Goal: Task Accomplishment & Management: Manage account settings

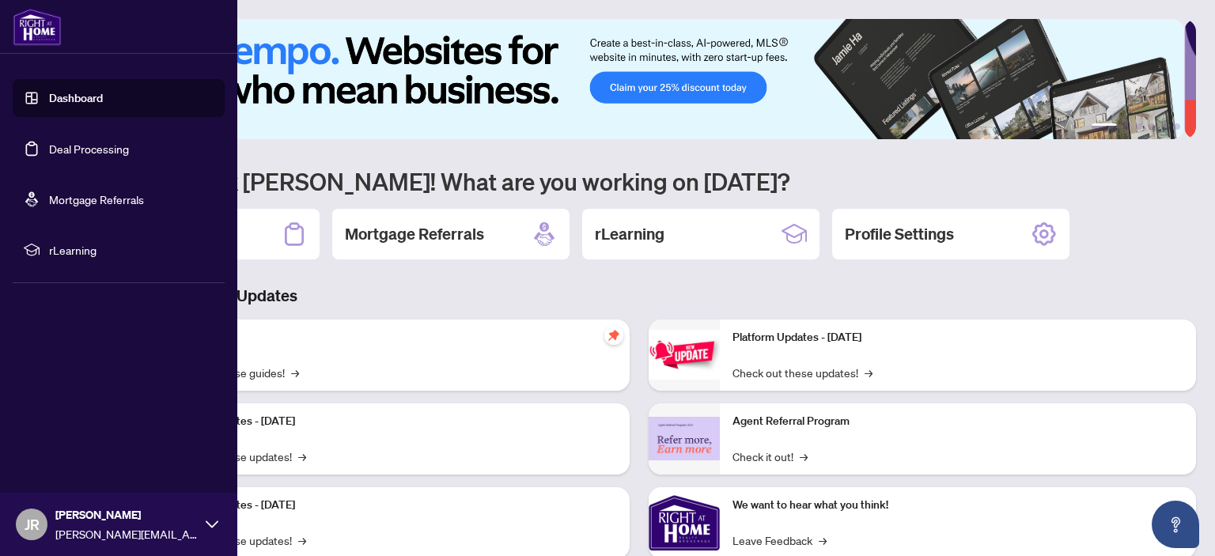
click at [49, 145] on link "Deal Processing" at bounding box center [89, 149] width 80 height 14
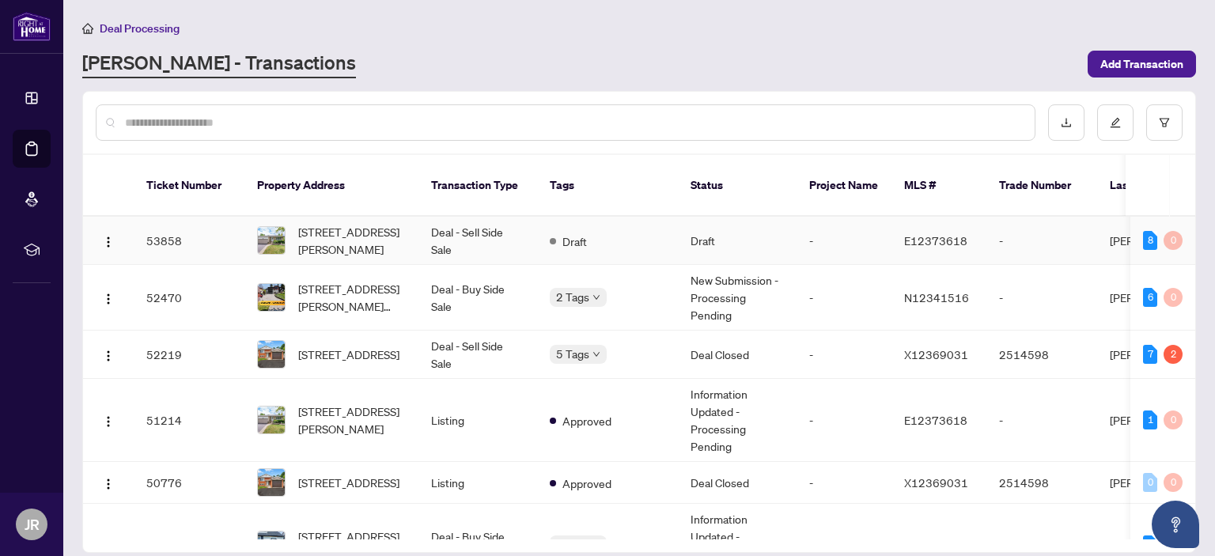
click at [463, 217] on td "Deal - Sell Side Sale" at bounding box center [478, 241] width 119 height 48
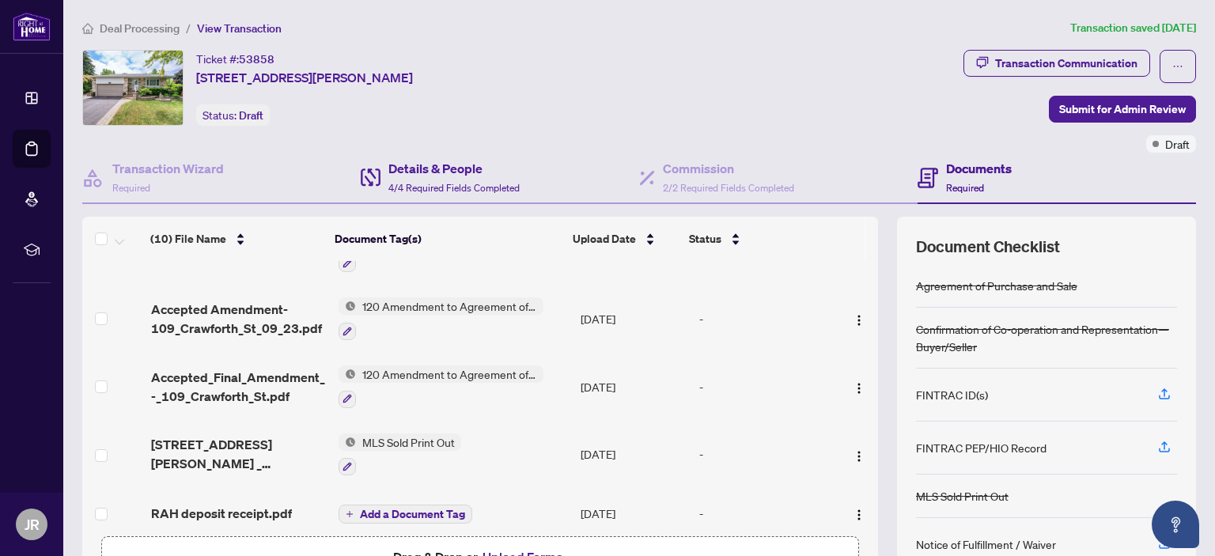
scroll to position [157, 0]
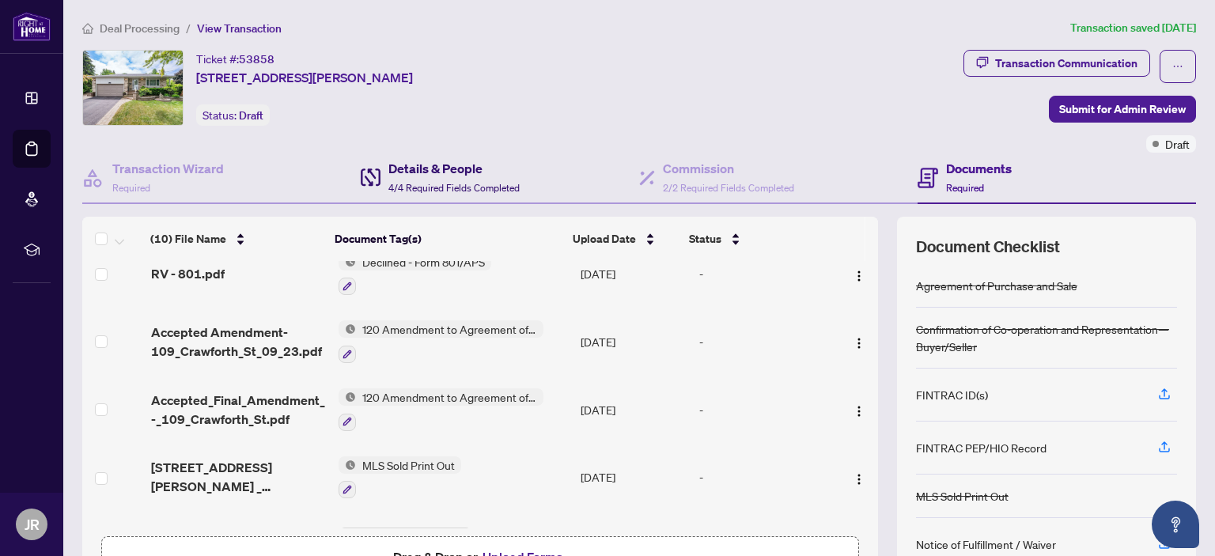
click at [438, 169] on h4 "Details & People" at bounding box center [453, 168] width 131 height 19
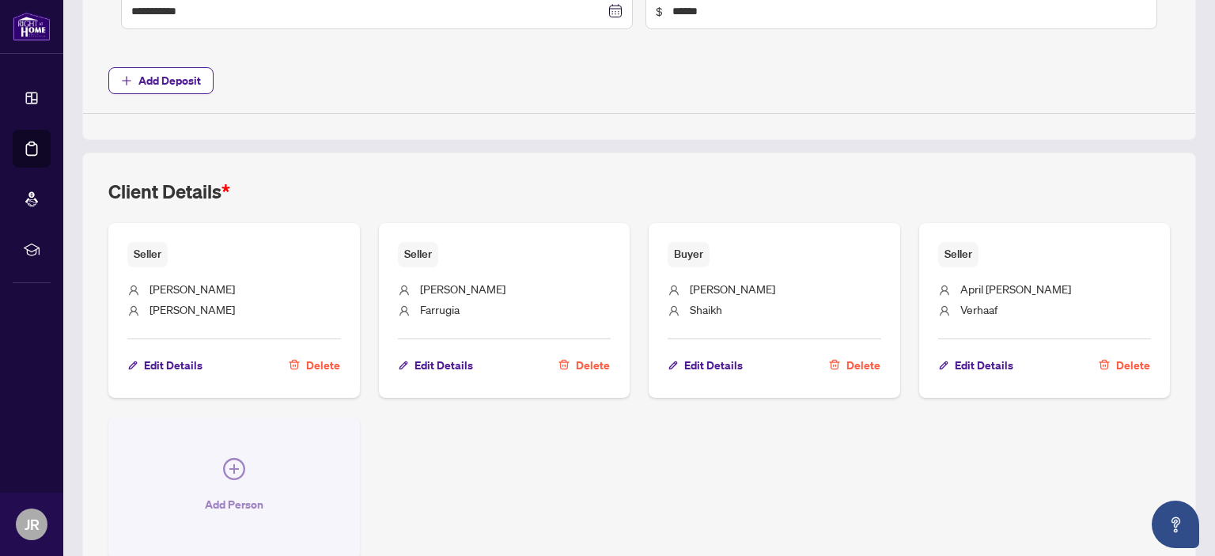
scroll to position [858, 0]
click at [236, 464] on icon "plus-circle" at bounding box center [233, 468] width 9 height 9
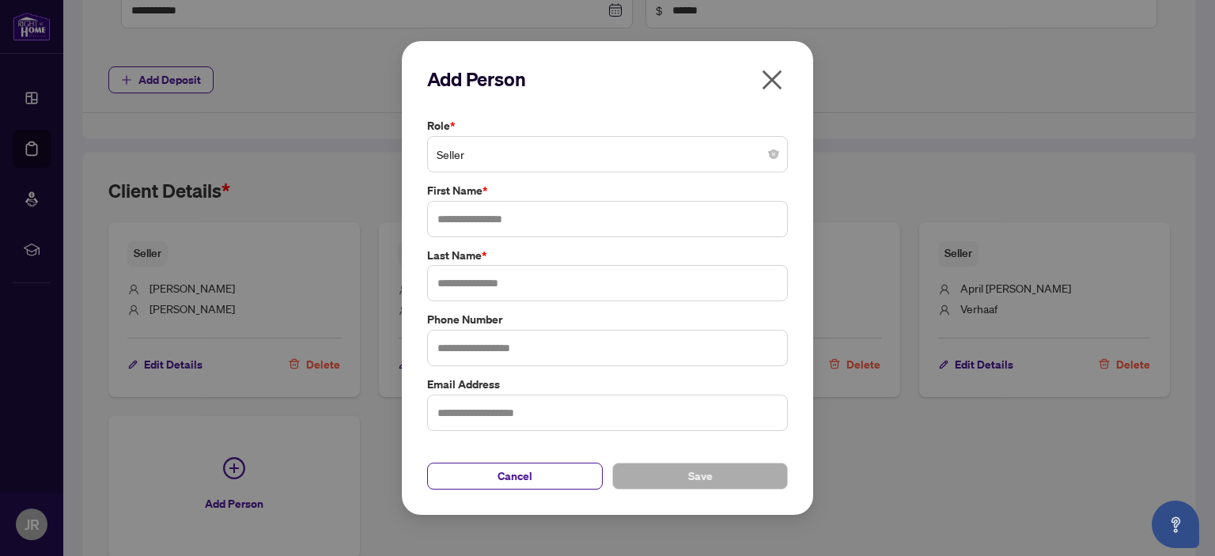
click at [771, 83] on icon "close" at bounding box center [772, 79] width 25 height 25
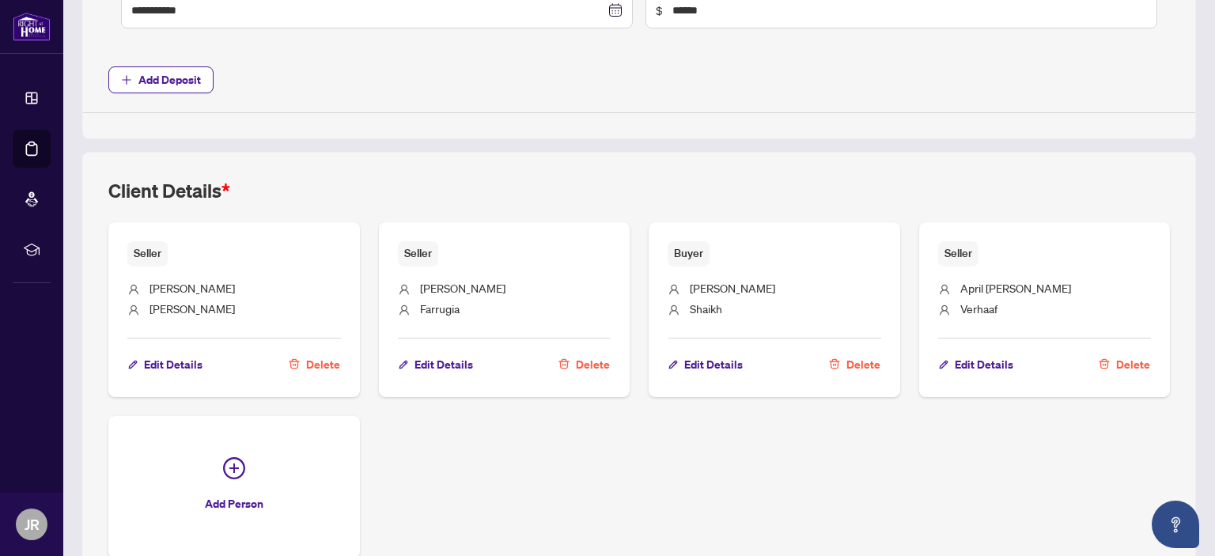
scroll to position [0, 0]
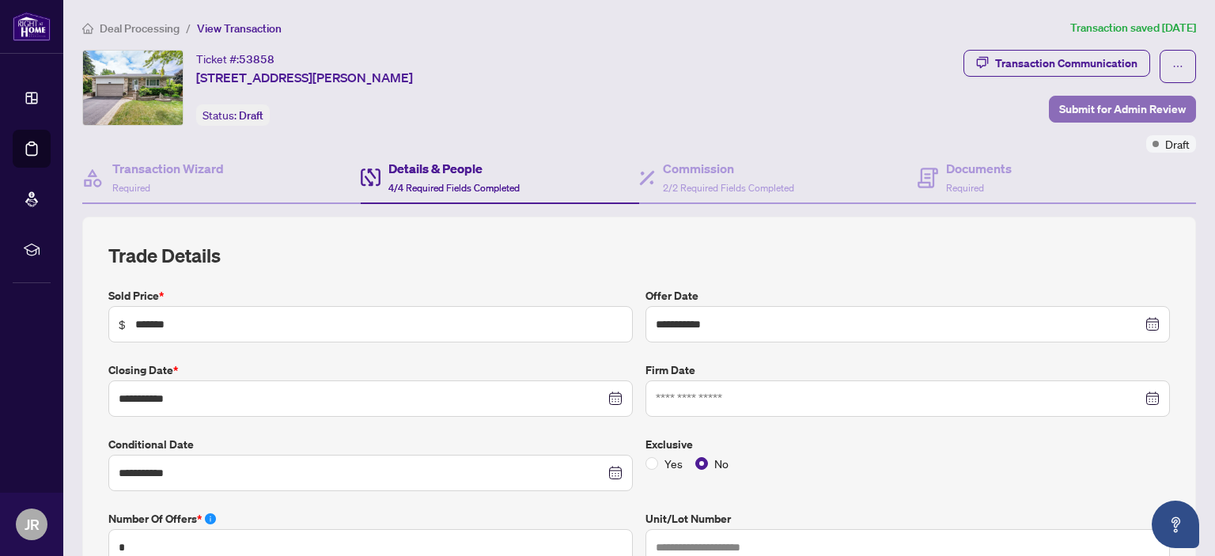
click at [1105, 112] on span "Submit for Admin Review" at bounding box center [1122, 109] width 127 height 25
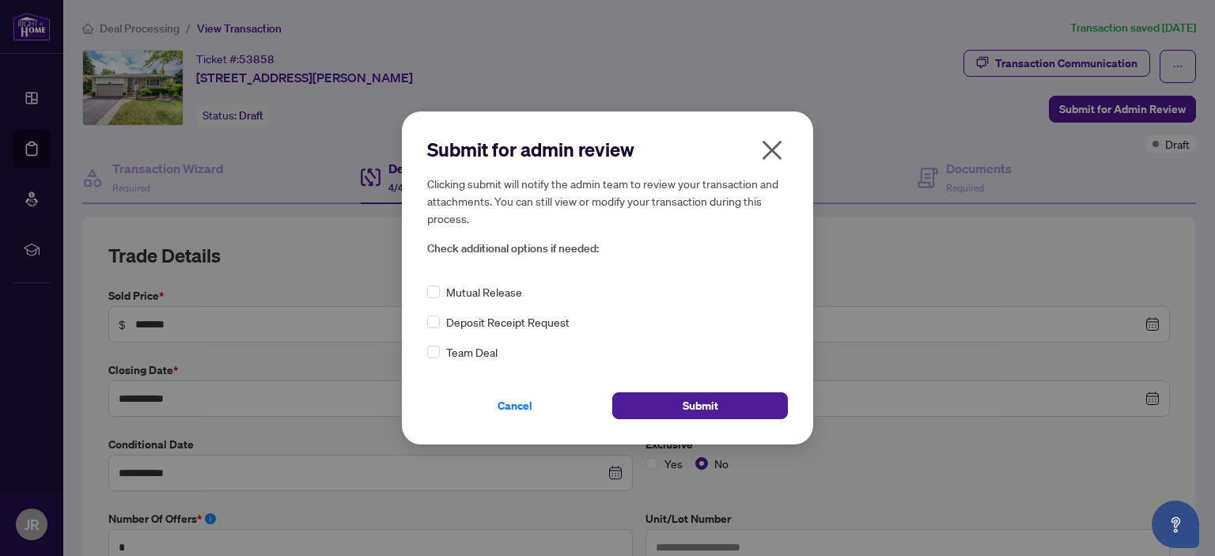
drag, startPoint x: 729, startPoint y: 411, endPoint x: 709, endPoint y: 146, distance: 265.8
click at [709, 146] on div "Submit for admin review Clicking submit will notify the admin team to review yo…" at bounding box center [607, 278] width 361 height 282
click at [706, 407] on span "Submit" at bounding box center [701, 405] width 36 height 25
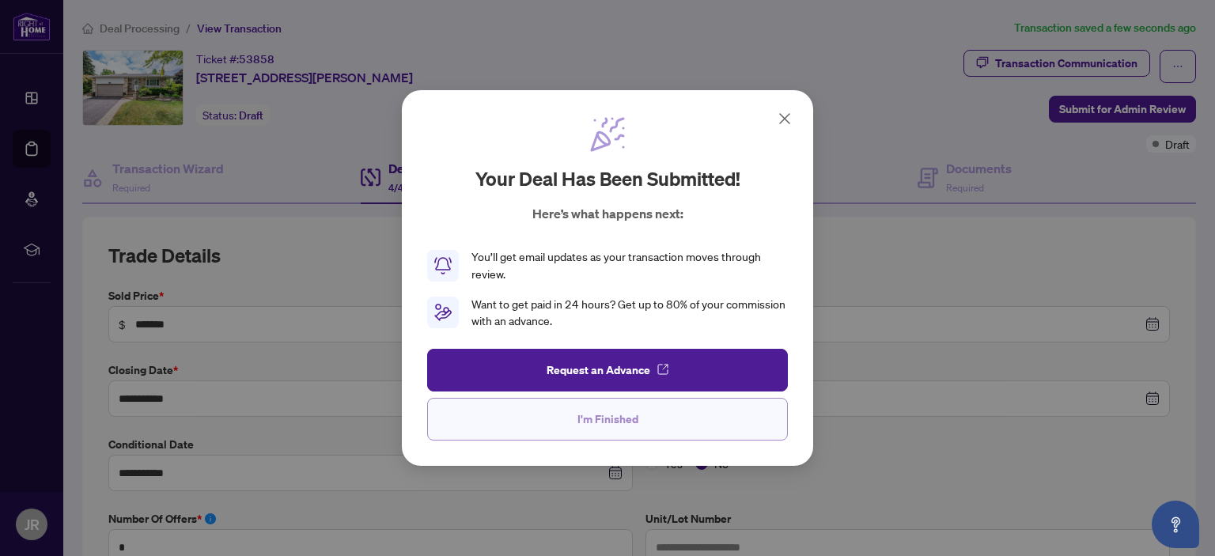
drag, startPoint x: 610, startPoint y: 415, endPoint x: 604, endPoint y: 401, distance: 14.5
click at [610, 414] on span "I'm Finished" at bounding box center [608, 419] width 61 height 25
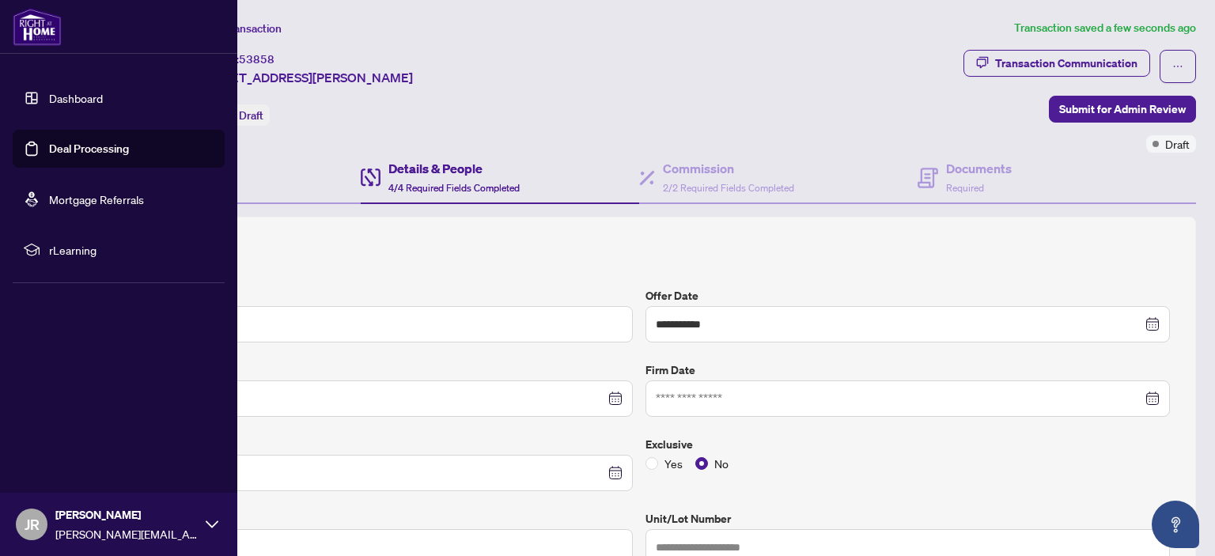
click at [59, 142] on link "Deal Processing" at bounding box center [89, 149] width 80 height 14
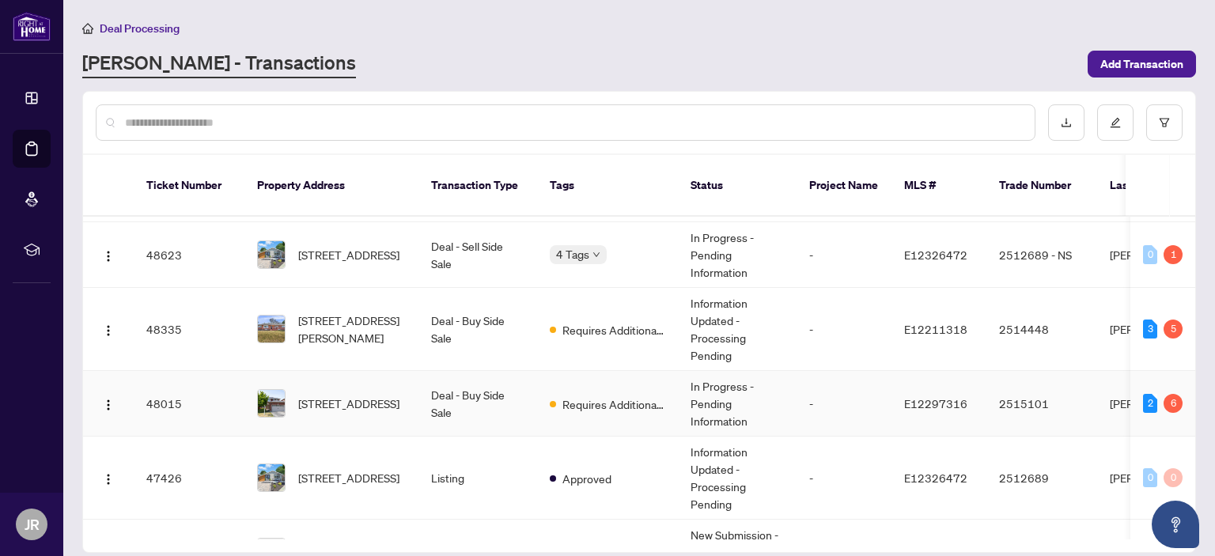
scroll to position [392, 0]
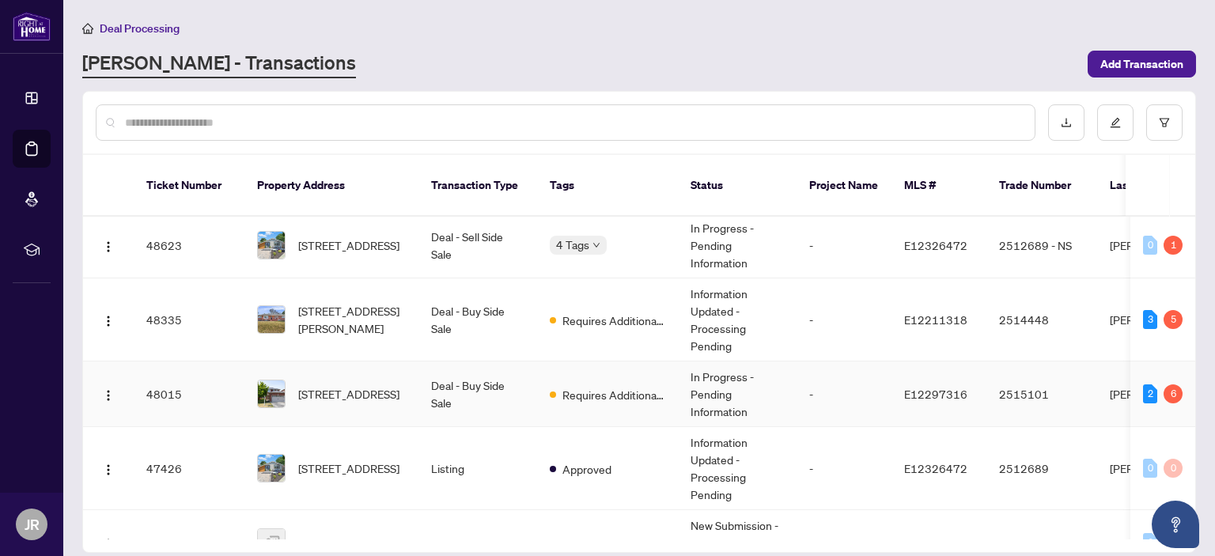
click at [450, 381] on td "Deal - Buy Side Sale" at bounding box center [478, 395] width 119 height 66
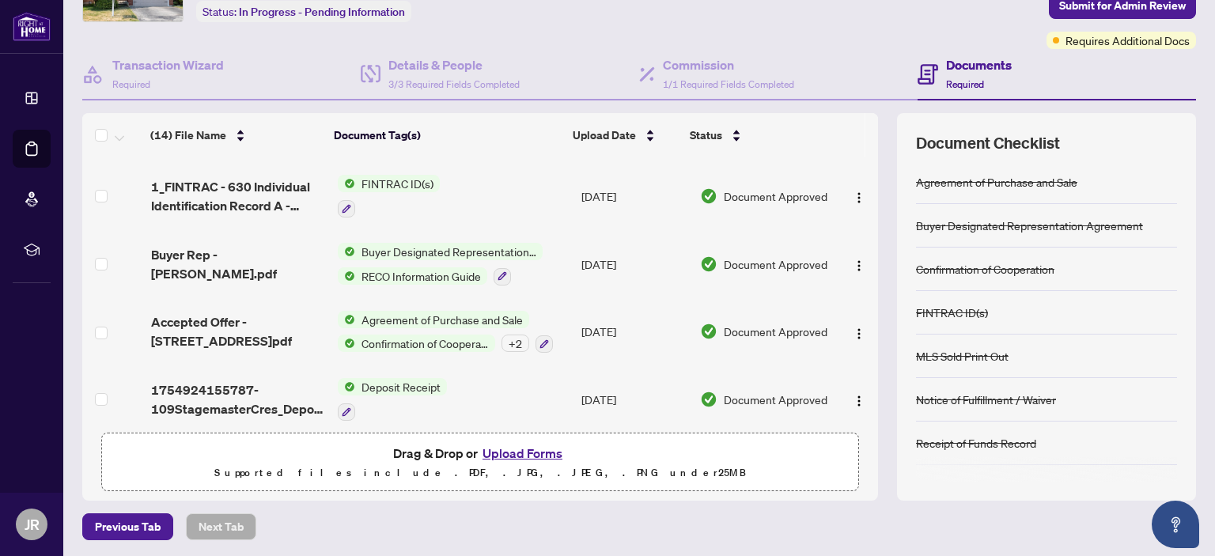
scroll to position [103, 0]
click at [516, 449] on button "Upload Forms" at bounding box center [522, 454] width 89 height 21
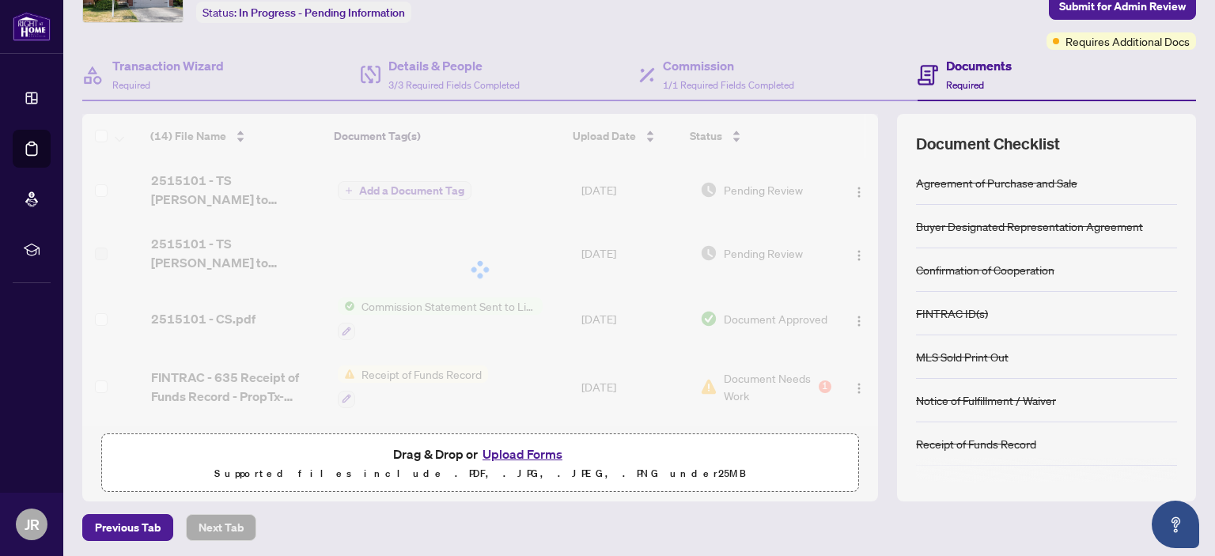
scroll to position [0, 0]
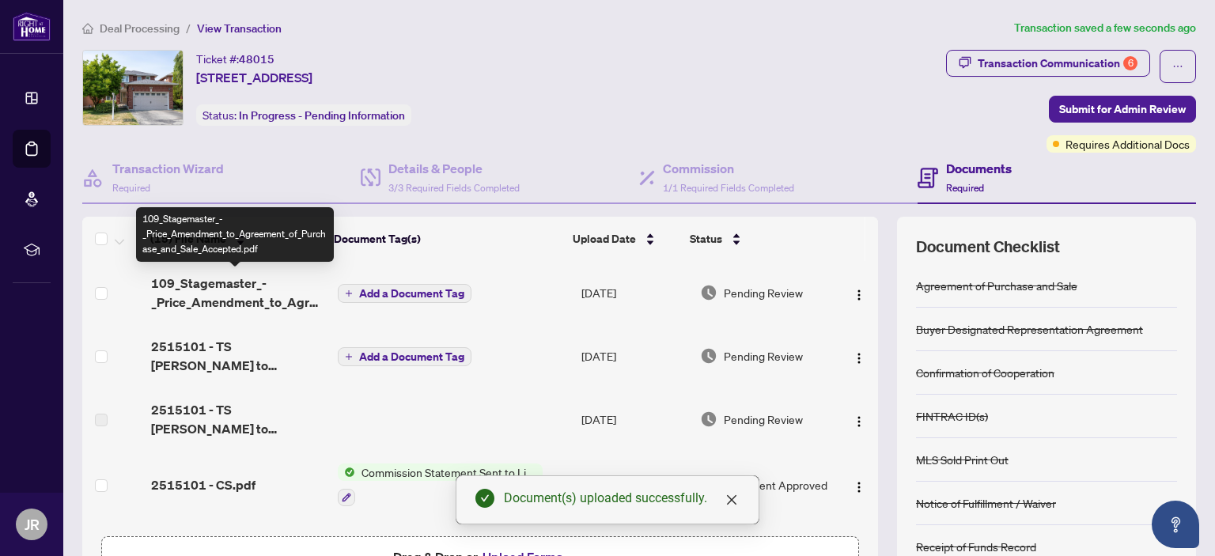
click at [184, 287] on span "109_Stagemaster_-_Price_Amendment_to_Agreement_of_Purchase_and_Sale_Accepted.pdf" at bounding box center [237, 293] width 173 height 38
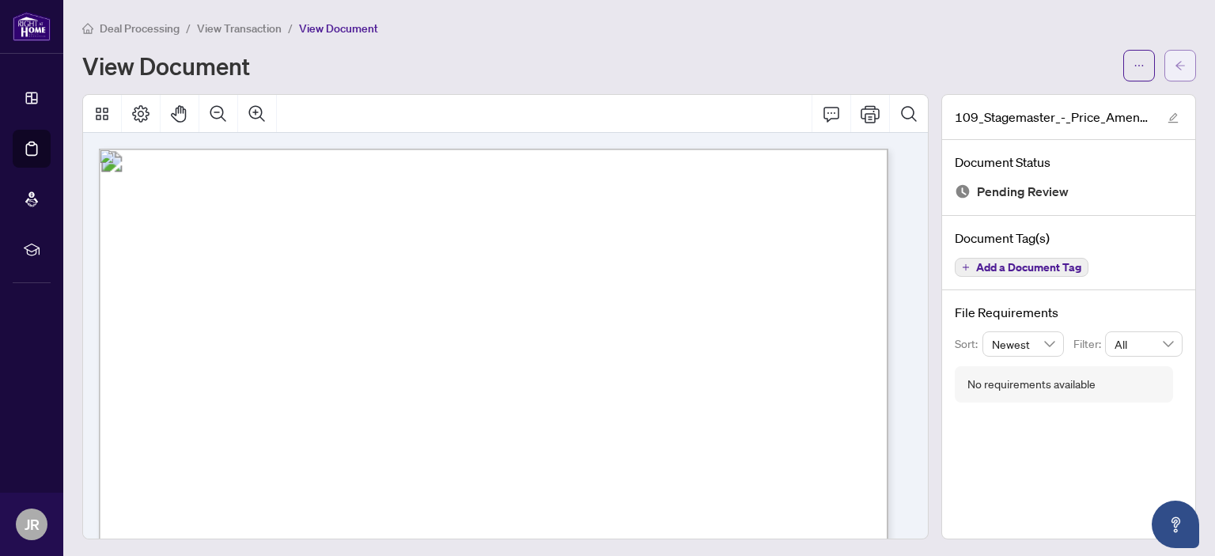
click at [1175, 68] on icon "arrow-left" at bounding box center [1180, 65] width 11 height 11
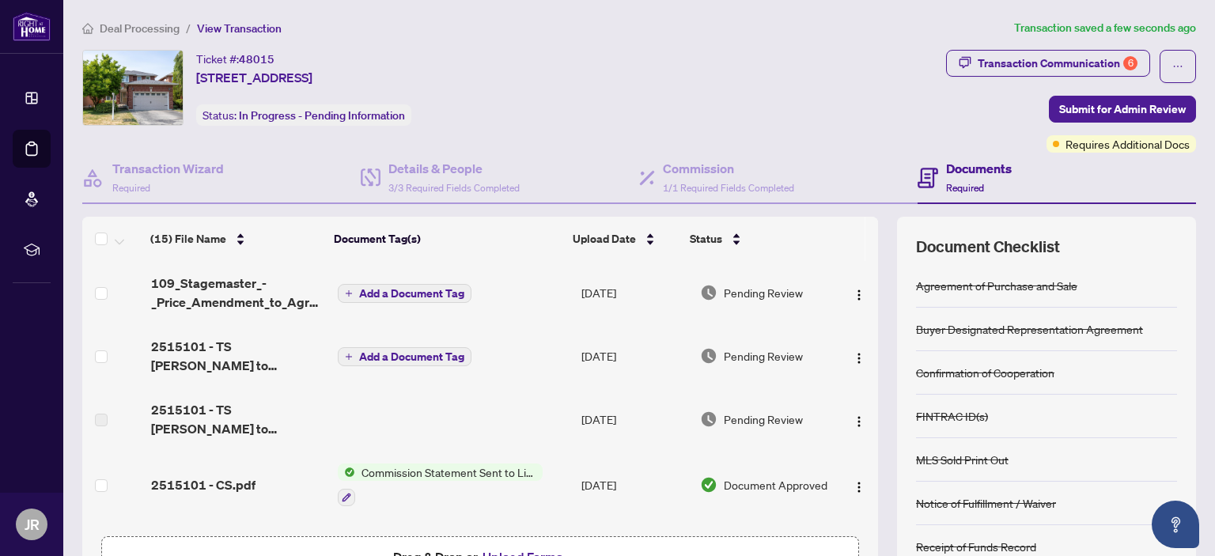
click at [405, 290] on span "Add a Document Tag" at bounding box center [411, 293] width 105 height 11
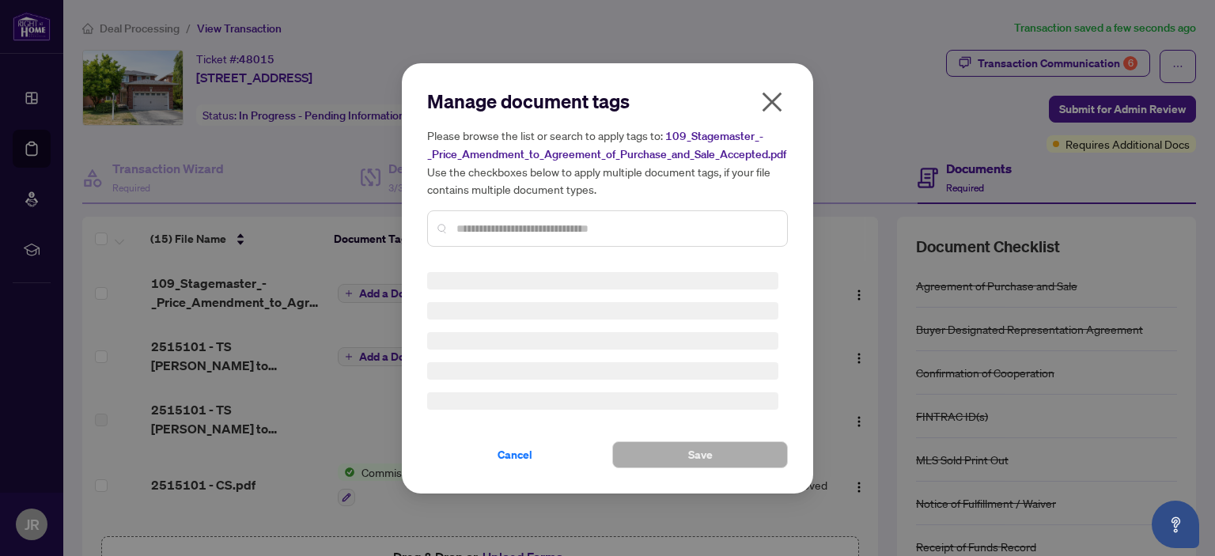
click at [542, 222] on div "Manage document tags Please browse the list or search to apply tags to: 109_Sta…" at bounding box center [607, 174] width 361 height 171
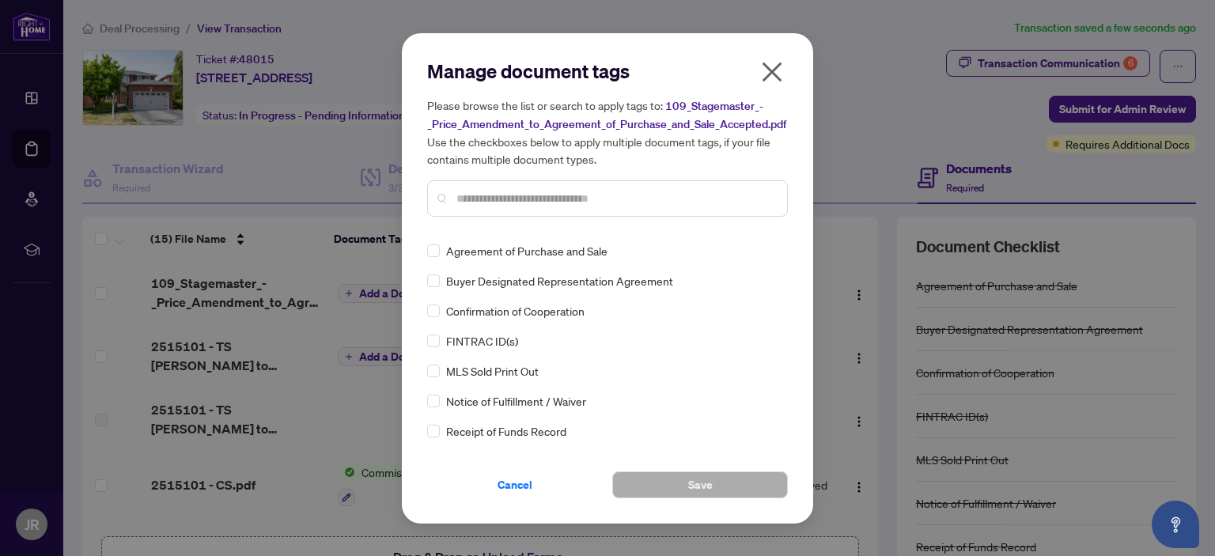
click at [536, 193] on input "text" at bounding box center [616, 198] width 318 height 17
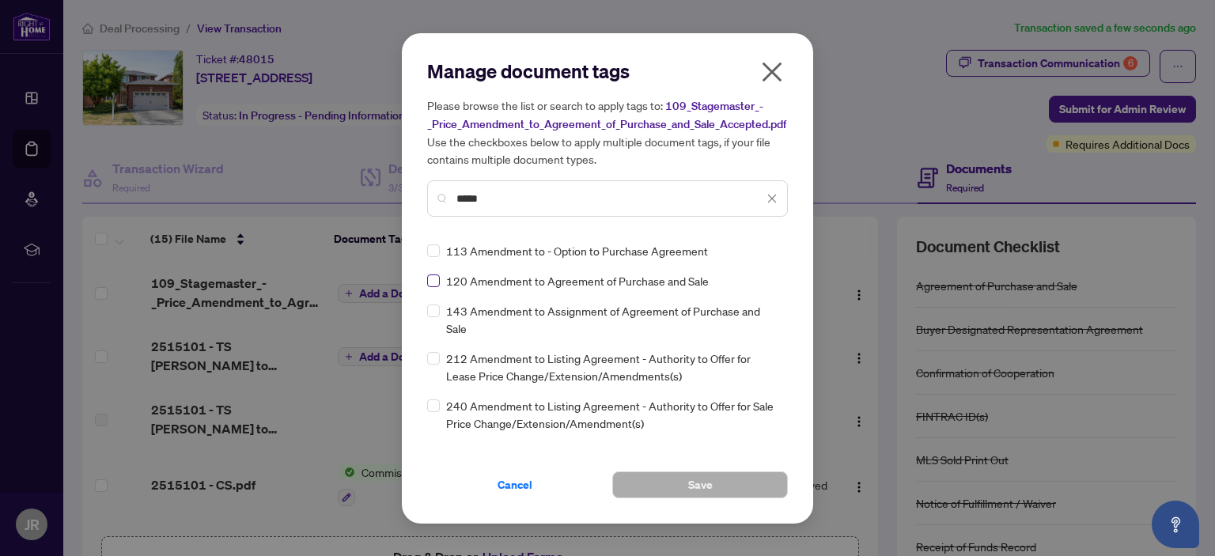
type input "*****"
click at [725, 492] on button "Save" at bounding box center [700, 485] width 176 height 27
